Goal: Task Accomplishment & Management: Complete application form

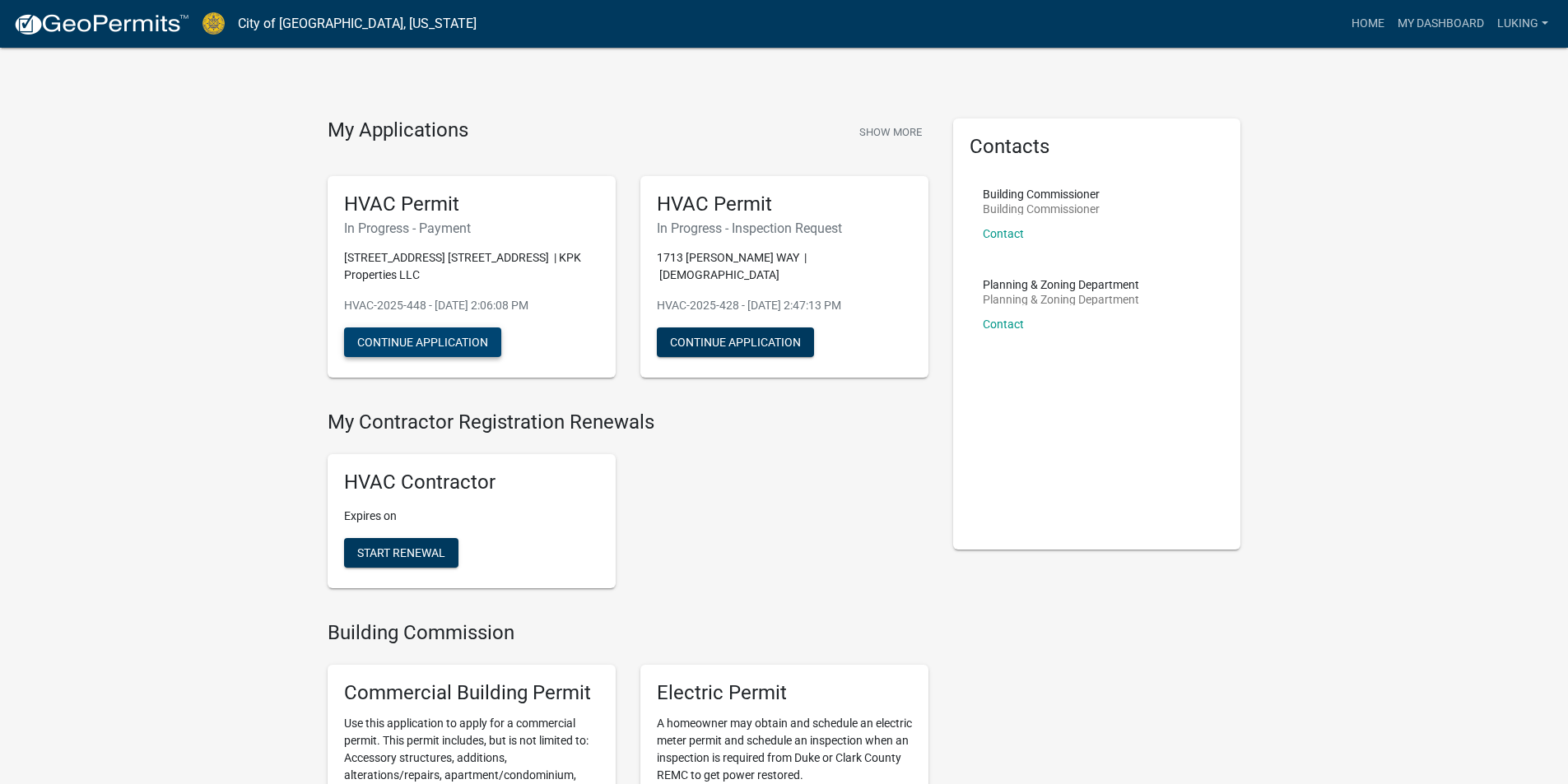
click at [388, 352] on button "Continue Application" at bounding box center [422, 342] width 157 height 30
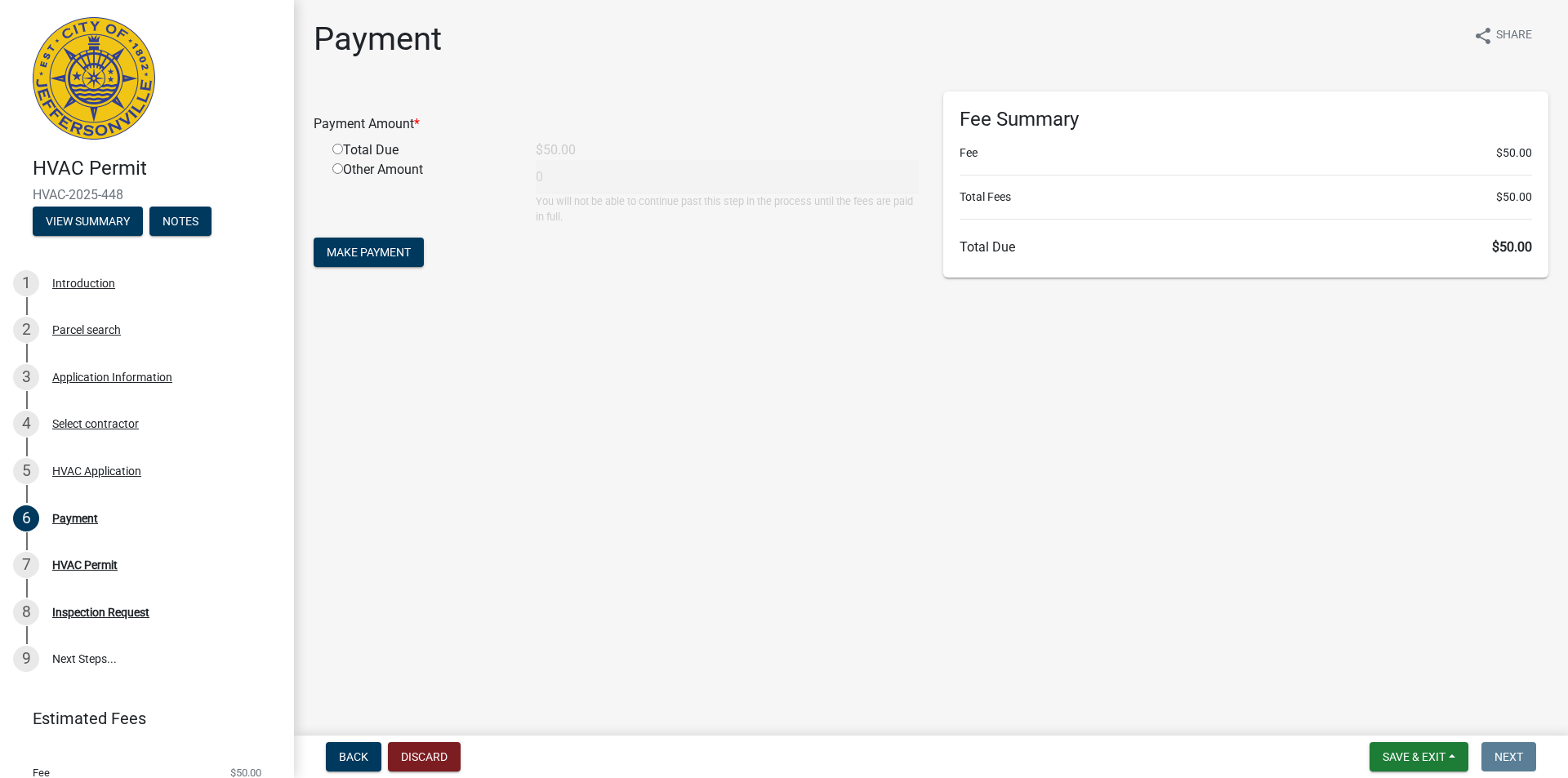
click at [333, 146] on input "radio" at bounding box center [337, 148] width 11 height 11
radio input "true"
type input "50"
click at [388, 258] on span "Make Payment" at bounding box center [368, 253] width 84 height 13
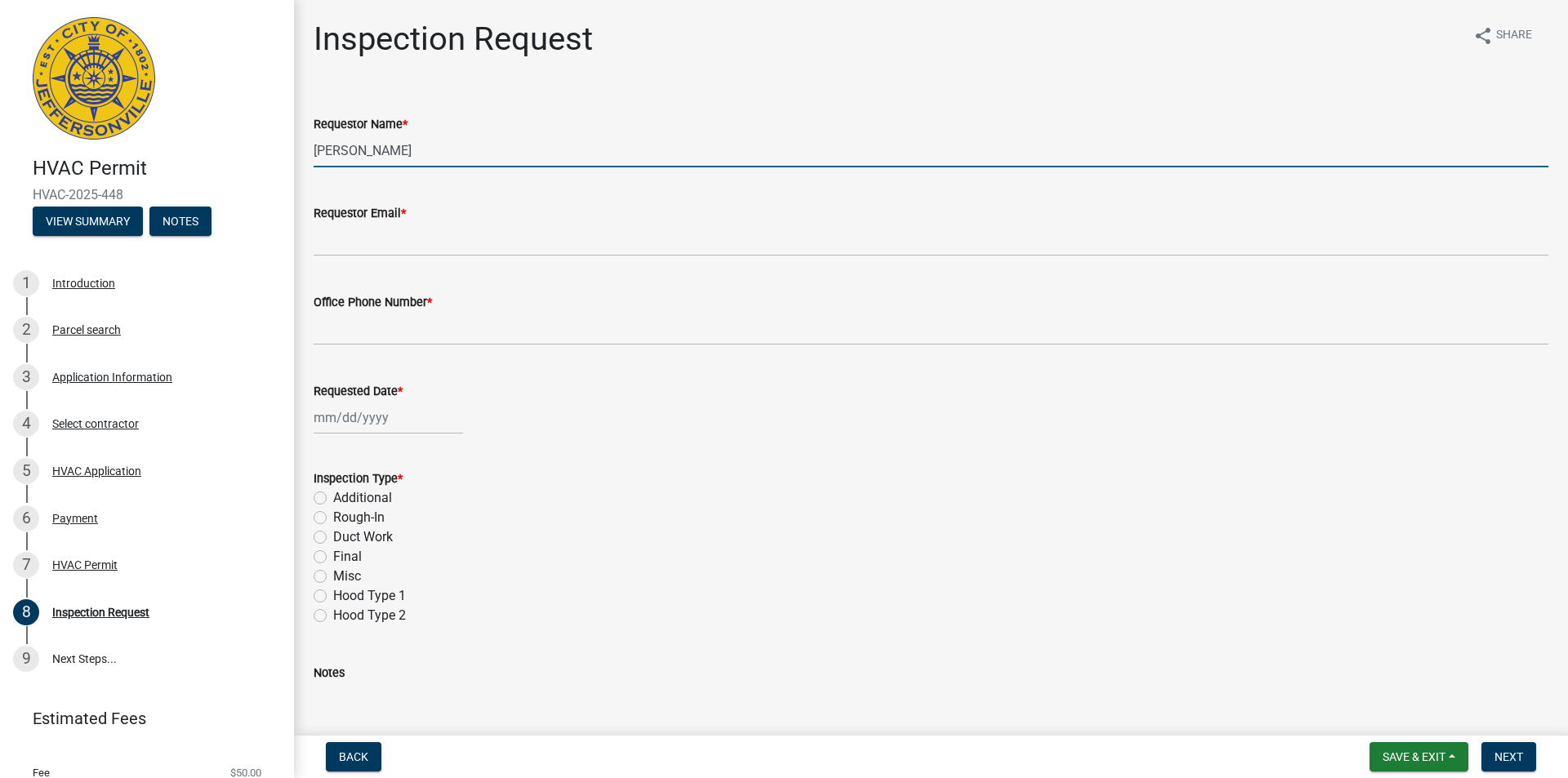
click at [393, 154] on input "[PERSON_NAME]" at bounding box center [931, 150] width 1234 height 33
type input "[PERSON_NAME]"
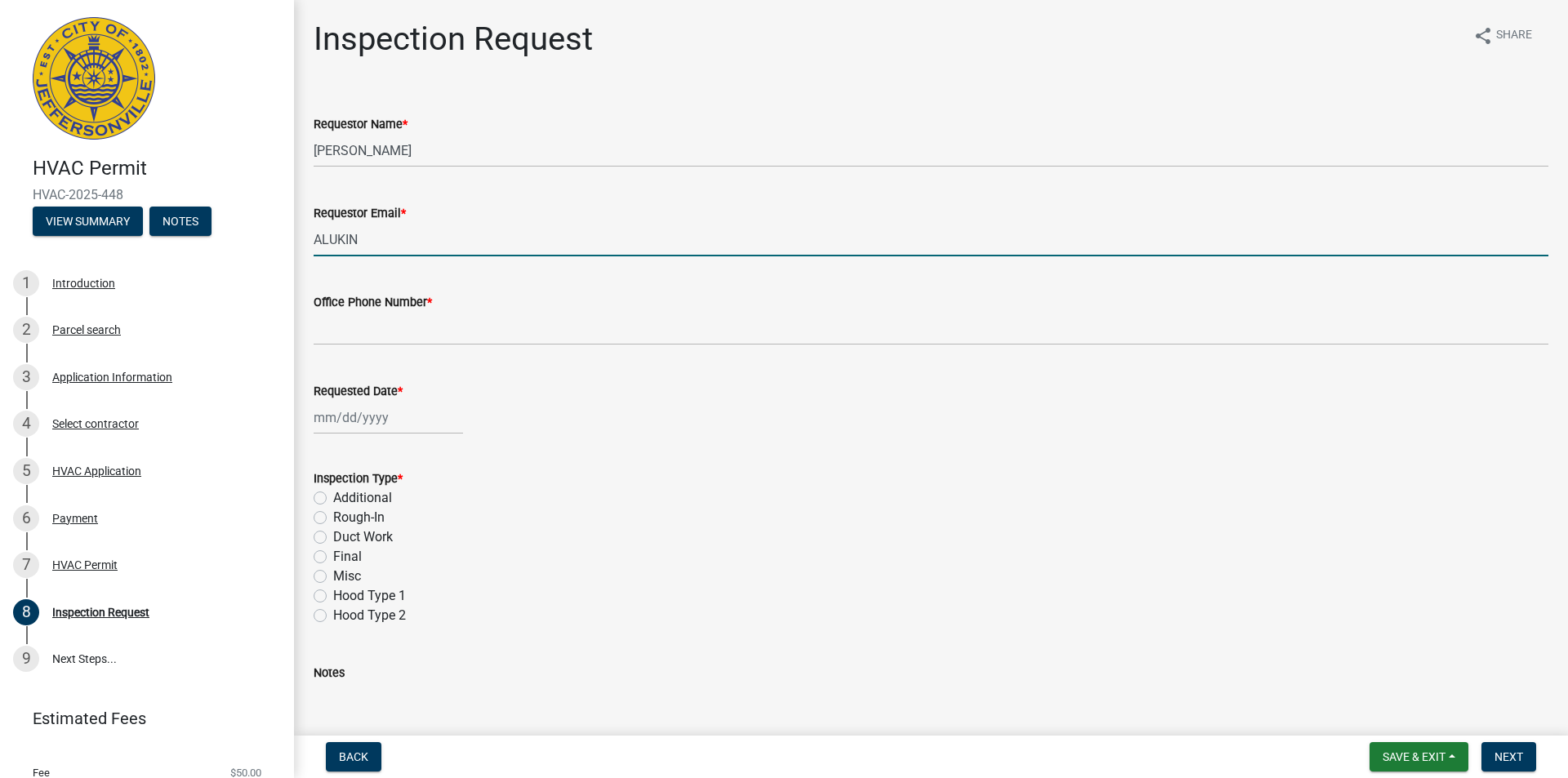
type input "[EMAIL_ADDRESS][DOMAIN_NAME]"
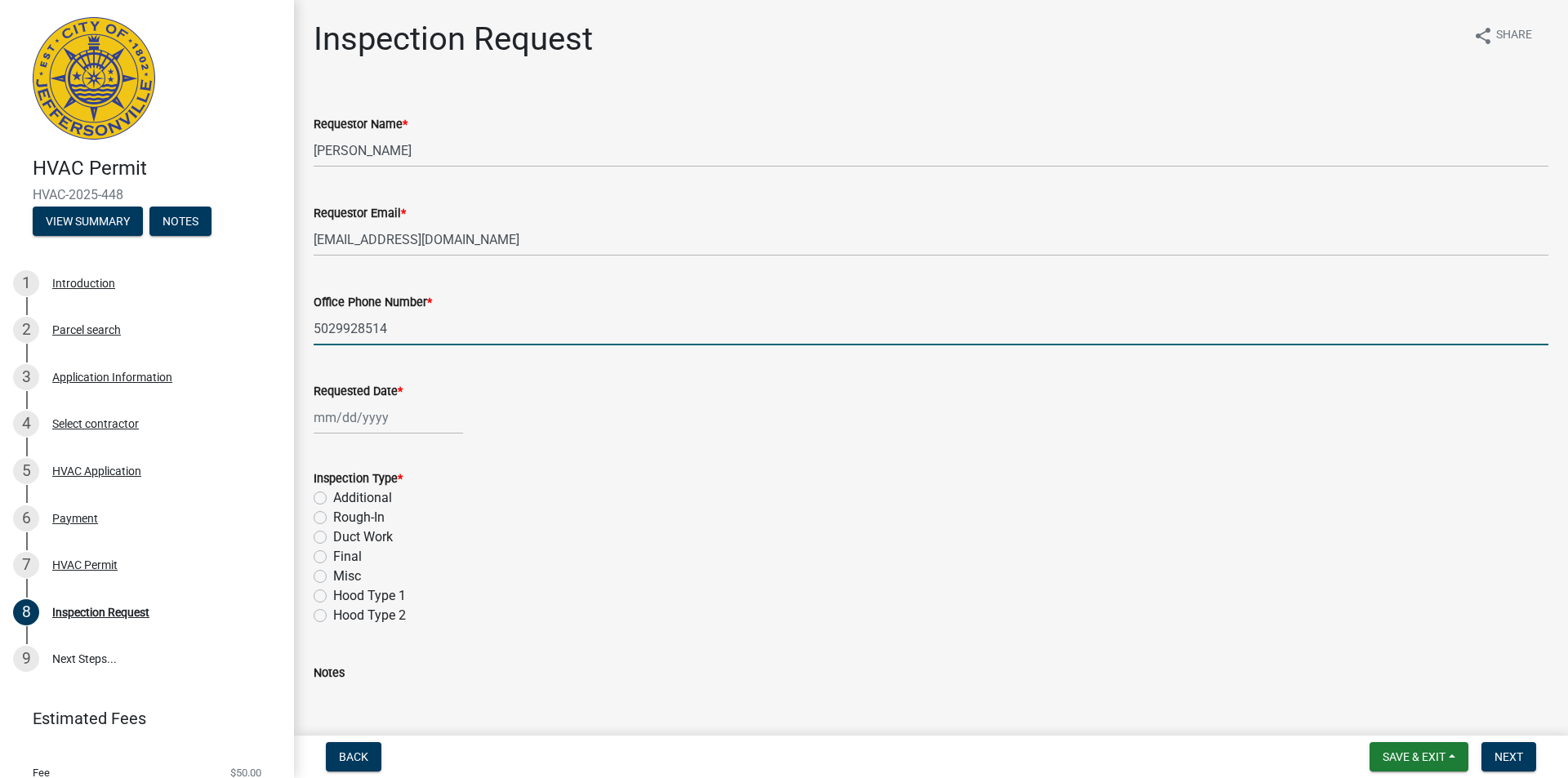
type input "5029928514"
select select "8"
select select "2025"
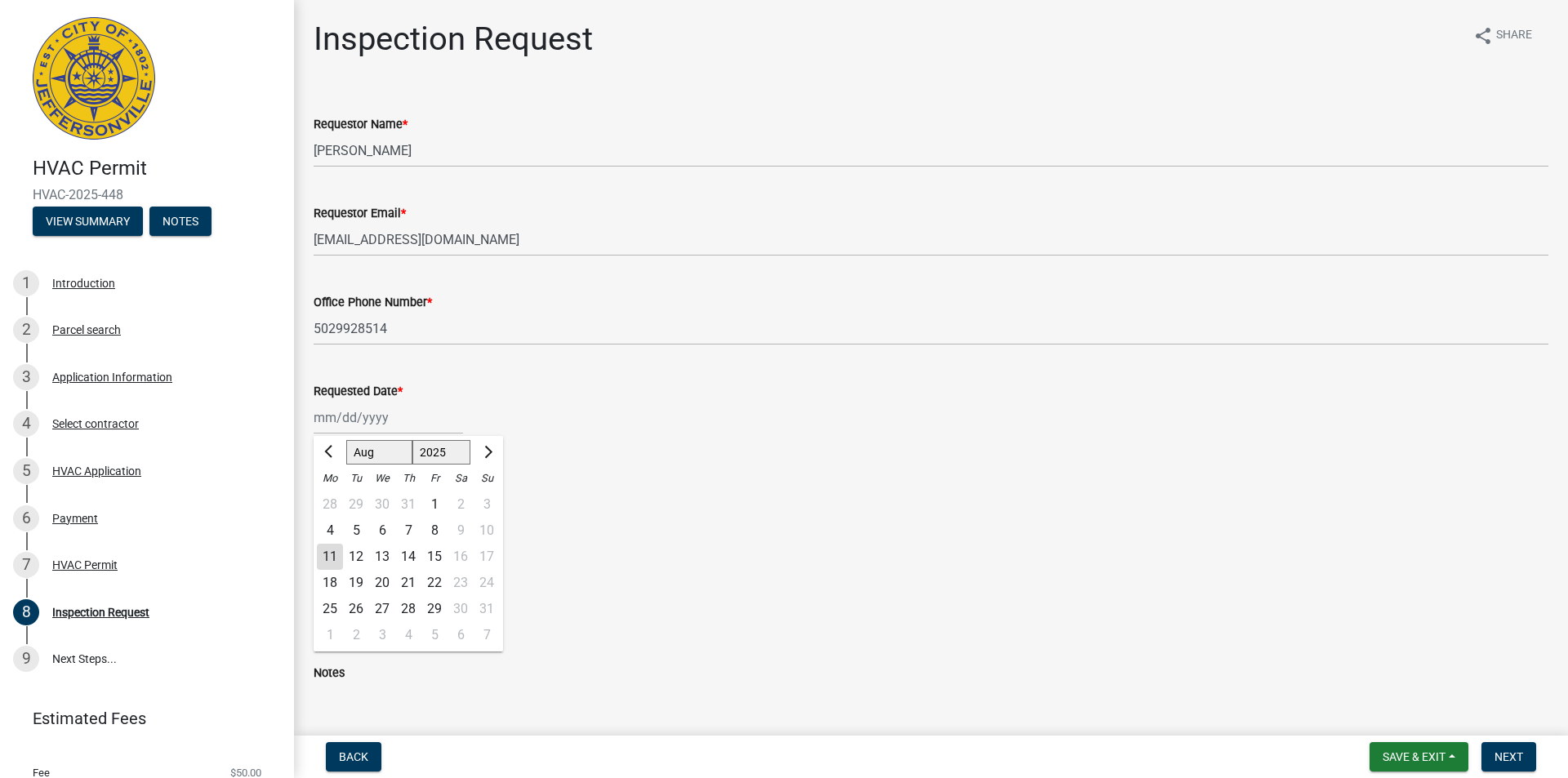
click at [328, 561] on div "11" at bounding box center [329, 556] width 26 height 26
type input "[DATE]"
click at [328, 561] on div "Final" at bounding box center [931, 557] width 1234 height 19
click at [333, 561] on label "Final" at bounding box center [347, 557] width 29 height 19
click at [333, 558] on input "Final" at bounding box center [338, 552] width 11 height 11
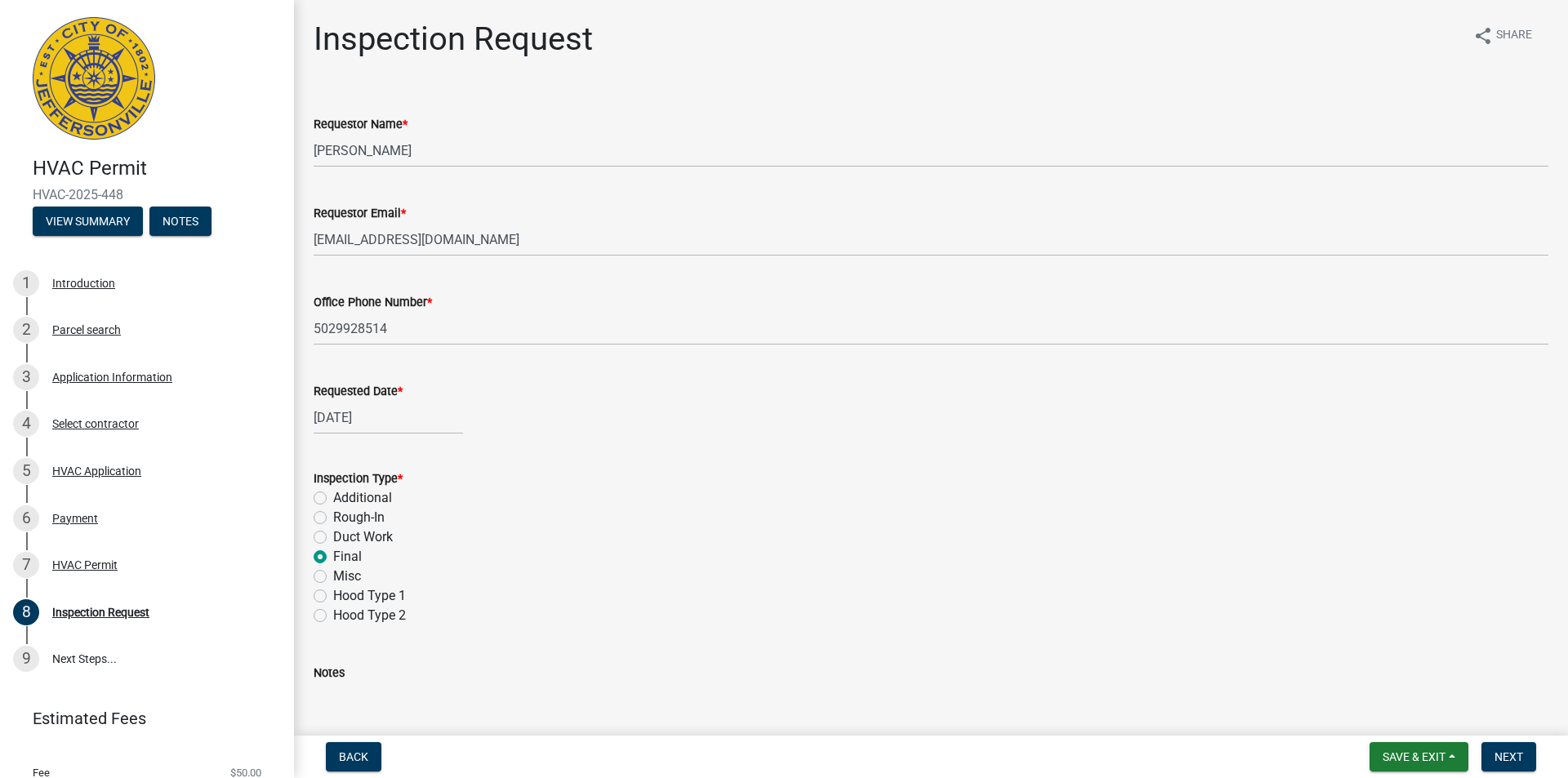
radio input "true"
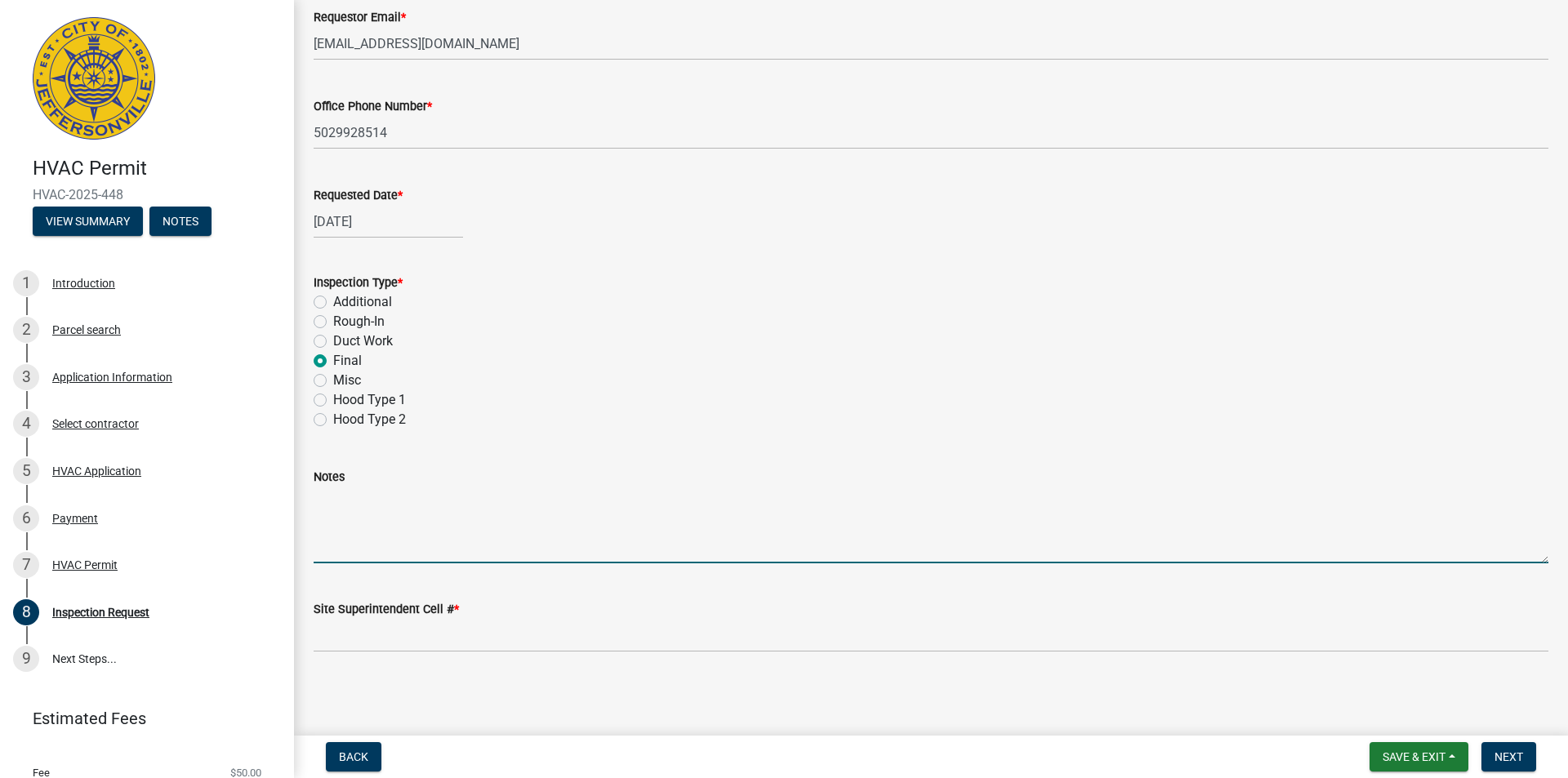
click at [363, 552] on textarea "Notes" at bounding box center [931, 525] width 1234 height 77
type textarea "SENT LETTER TO TENANT TO REACH OUT AND SCHEDULE INSPECTION THANKS"
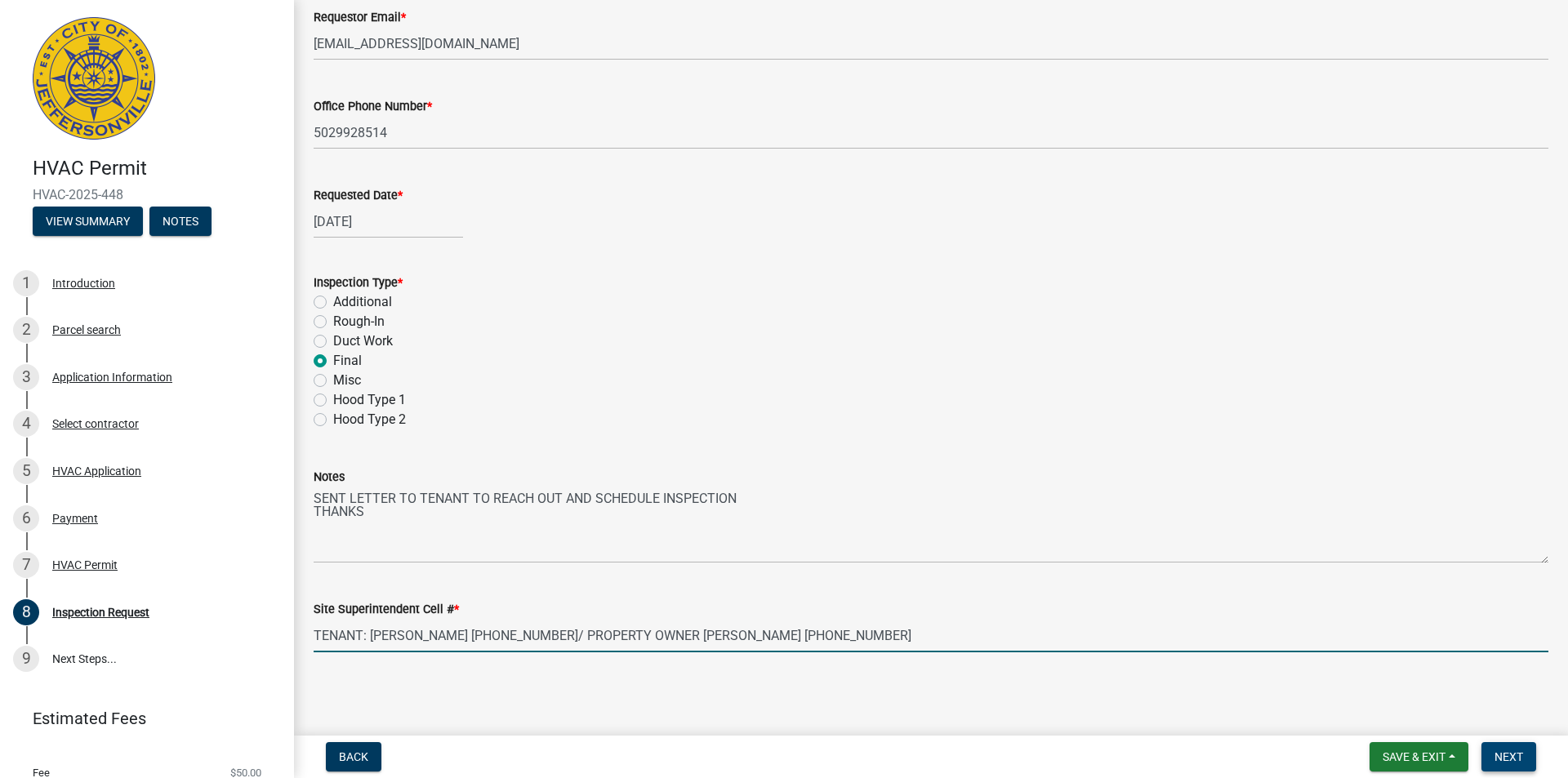
type input "TENANT: [PERSON_NAME] [PHONE_NUMBER]/ PROPERTY OWNER [PERSON_NAME] [PHONE_NUMBE…"
click at [1524, 751] on button "Next" at bounding box center [1508, 757] width 55 height 30
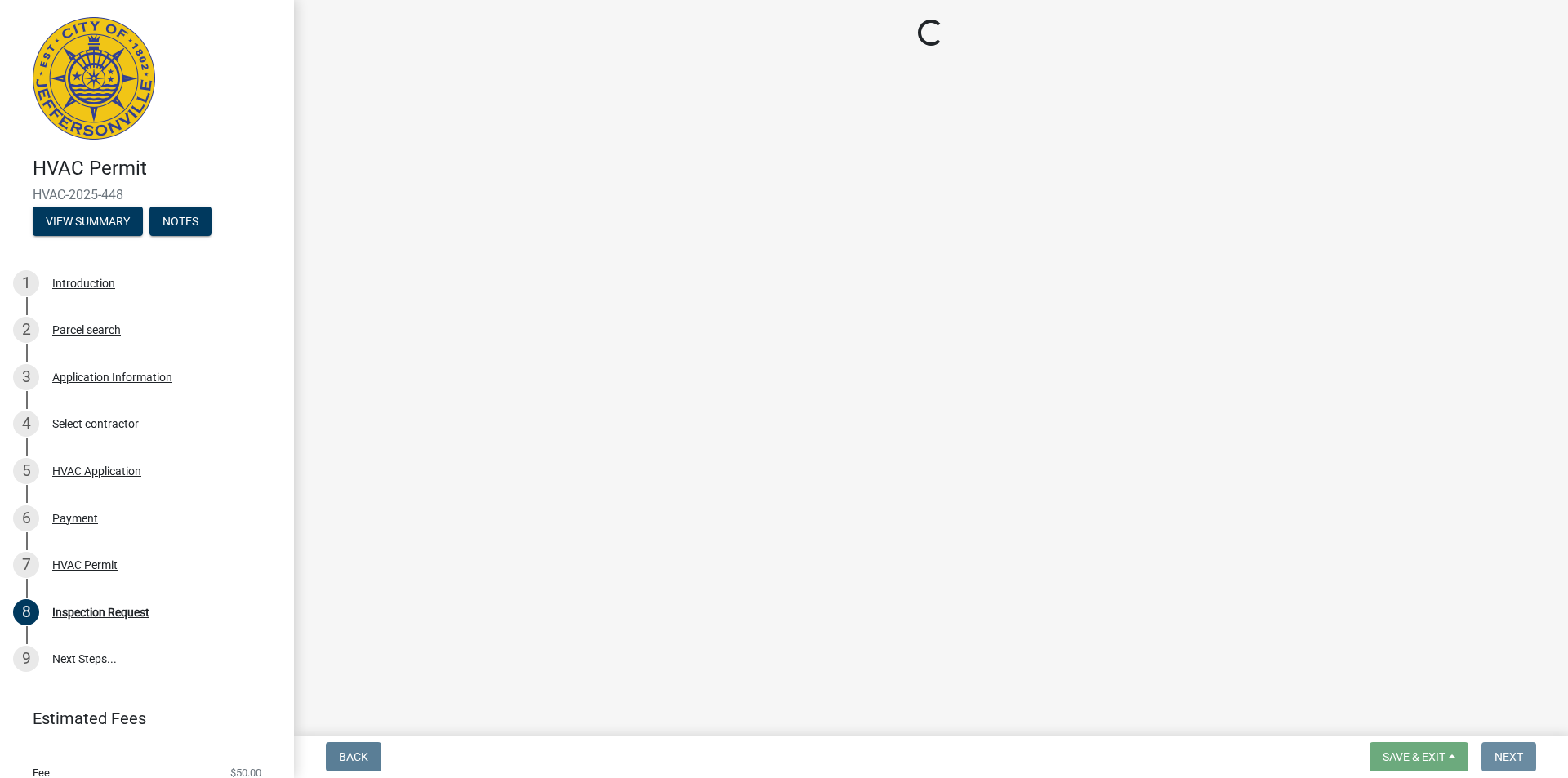
scroll to position [0, 0]
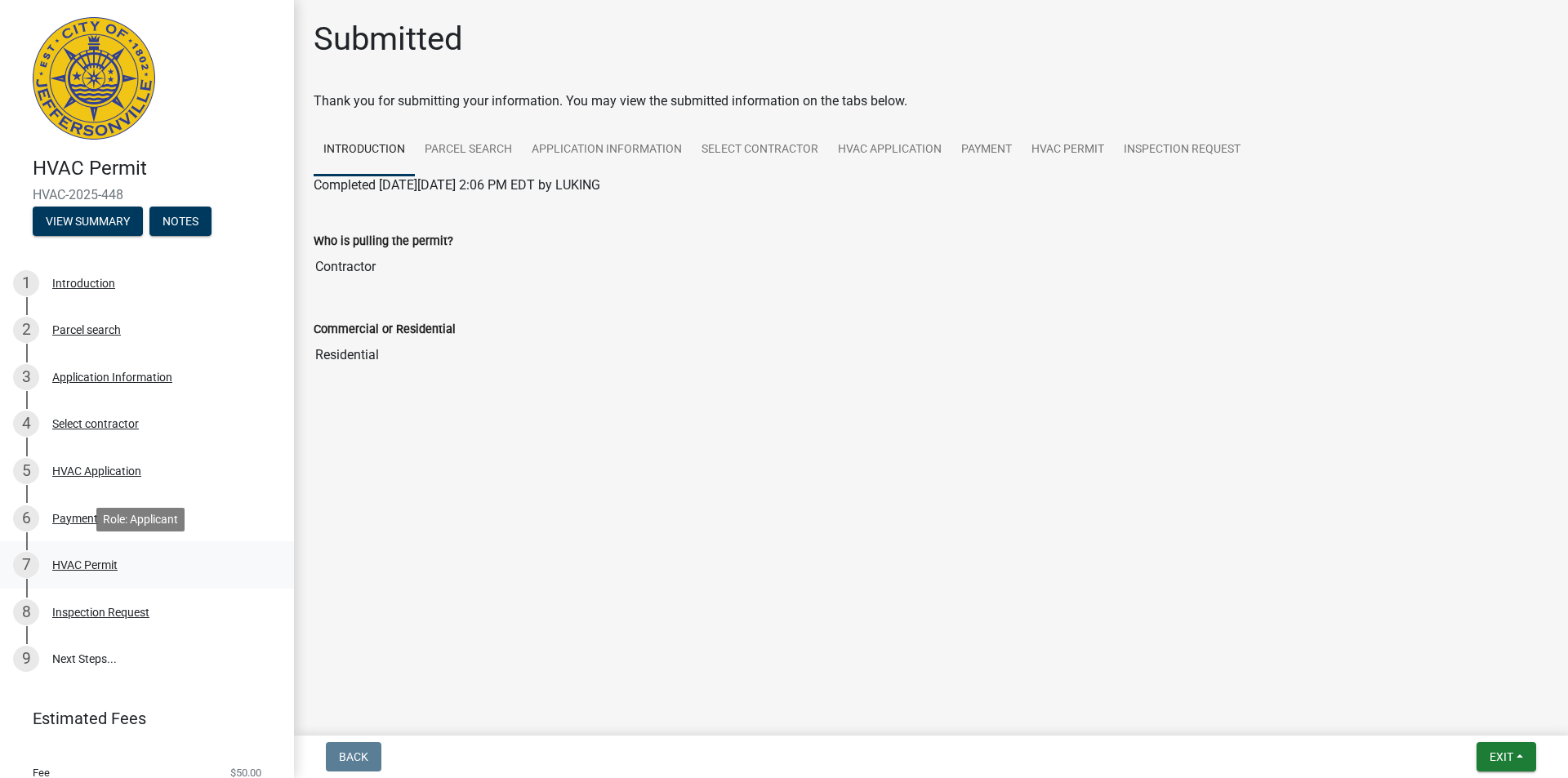
click at [113, 561] on div "HVAC Permit" at bounding box center [85, 566] width 65 height 11
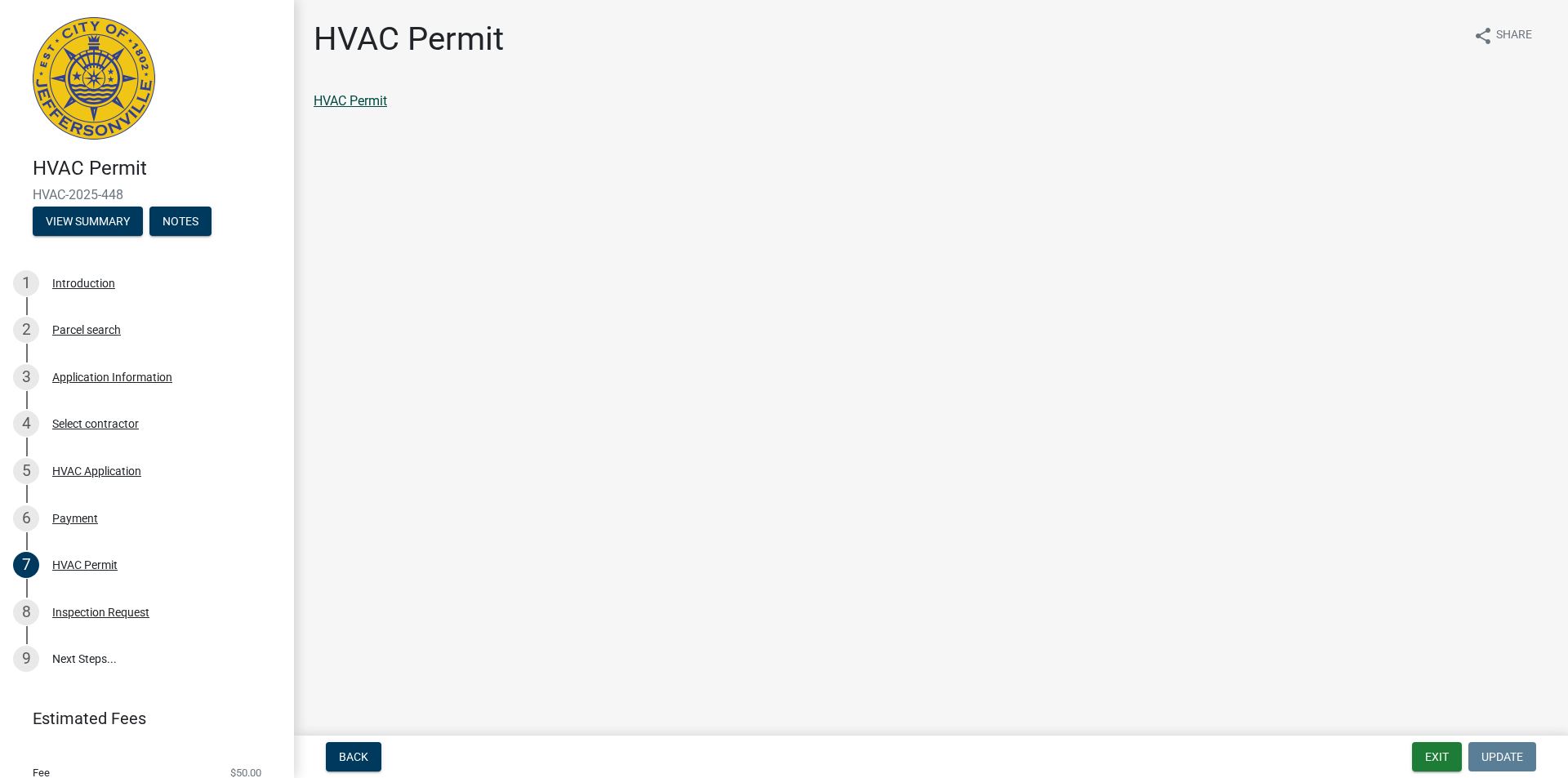
click at [373, 108] on link "HVAC Permit" at bounding box center [350, 100] width 74 height 15
